Goal: Task Accomplishment & Management: Manage account settings

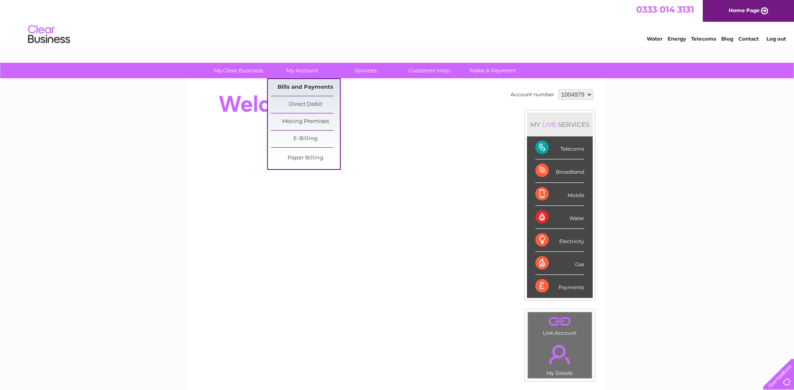
click at [307, 83] on link "Bills and Payments" at bounding box center [305, 87] width 69 height 17
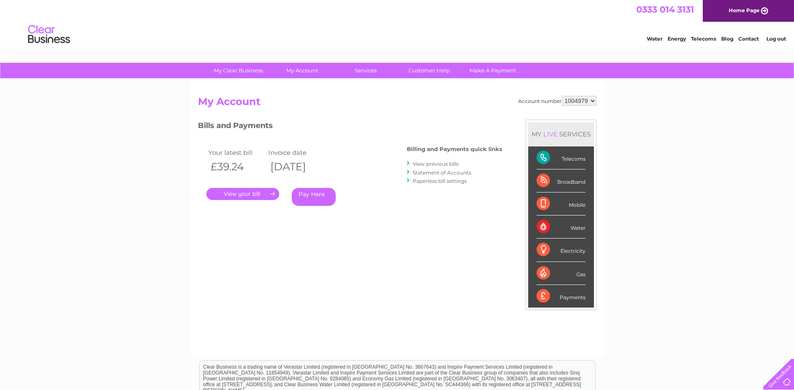
click at [253, 199] on link "." at bounding box center [242, 194] width 73 height 12
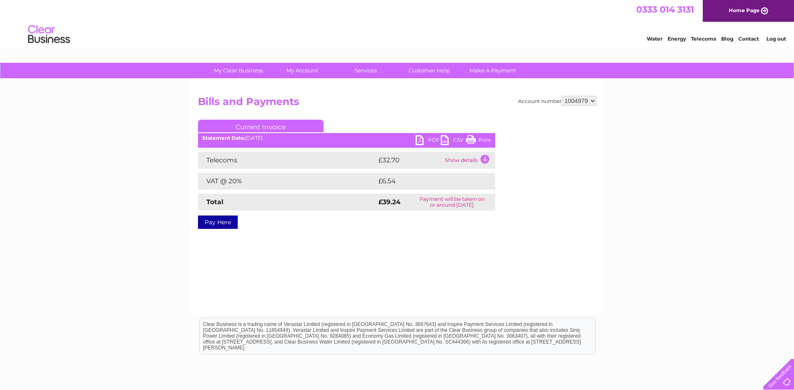
click at [423, 140] on link "PDF" at bounding box center [428, 141] width 25 height 12
